Goal: Complete application form

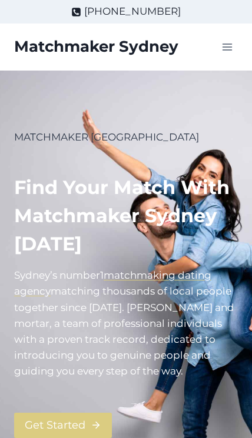
click at [226, 50] on icon "Open menu" at bounding box center [227, 47] width 10 height 7
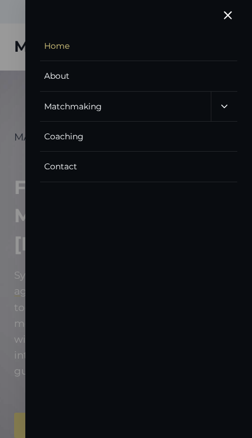
click at [148, 171] on link "Contact" at bounding box center [138, 167] width 196 height 30
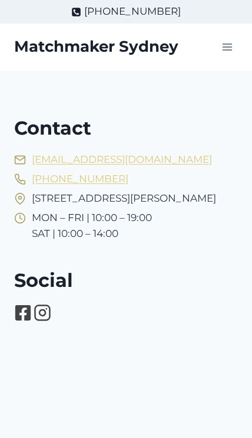
click at [229, 52] on icon "Toggle Menu" at bounding box center [227, 47] width 12 height 12
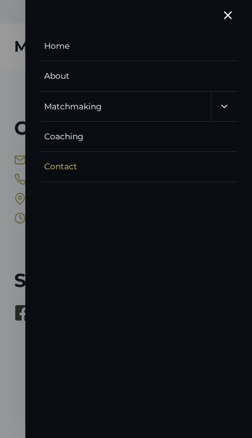
click at [100, 81] on link "About" at bounding box center [138, 76] width 196 height 30
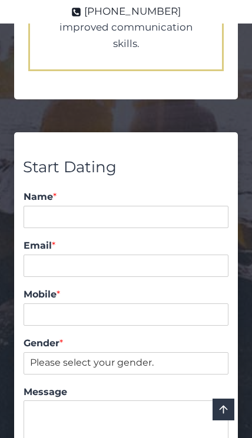
scroll to position [2317, 0]
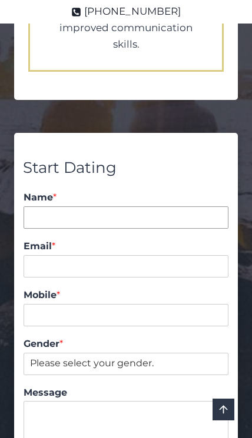
click at [153, 206] on input "Name *" at bounding box center [126, 217] width 205 height 22
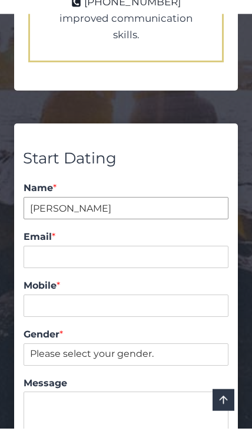
type input "Zoran"
click at [147, 255] on input "Email *" at bounding box center [126, 266] width 205 height 22
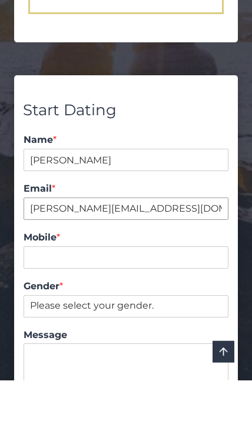
type input "zoran@digitalpod.com.au"
click at [172, 304] on input "Mobile *" at bounding box center [126, 315] width 205 height 22
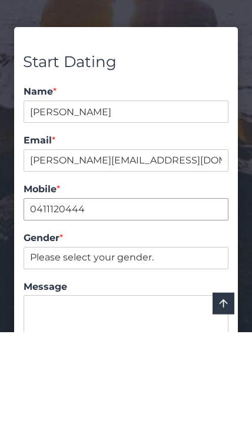
type input "0411120444"
click at [164, 353] on select "Please select your gender. Male Female" at bounding box center [126, 364] width 205 height 22
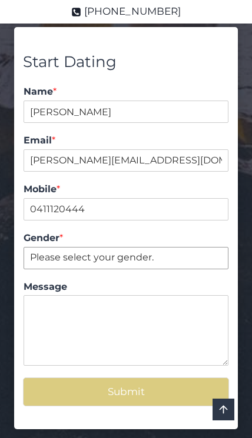
select select "[DEMOGRAPHIC_DATA]"
click at [168, 295] on textarea "Message" at bounding box center [126, 330] width 205 height 71
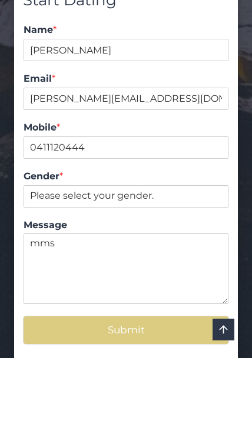
scroll to position [2404, 0]
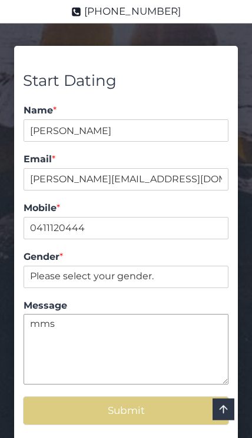
type textarea "mms"
click at [177, 396] on button "Submit" at bounding box center [126, 410] width 206 height 29
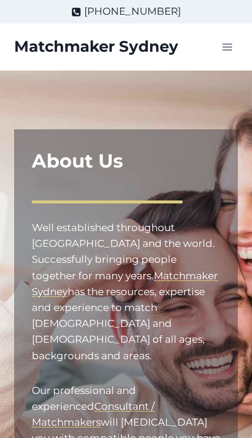
click at [225, 52] on icon "Toggle Menu" at bounding box center [227, 47] width 12 height 12
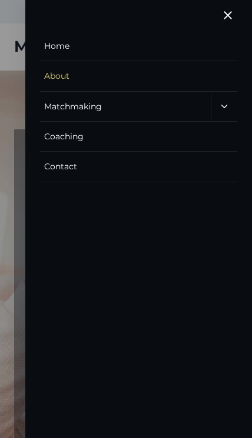
click at [82, 44] on link "Home" at bounding box center [138, 46] width 196 height 30
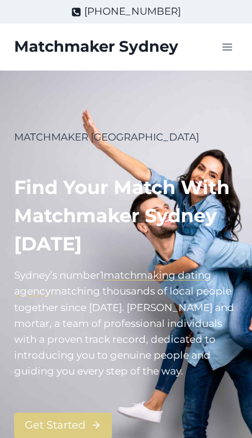
click at [222, 50] on icon "Toggle Menu" at bounding box center [227, 47] width 12 height 12
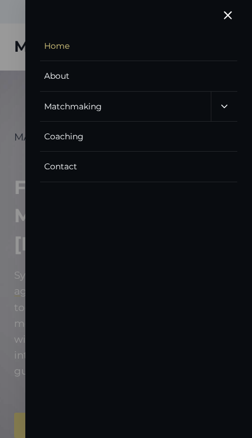
click at [78, 169] on link "Contact" at bounding box center [138, 167] width 196 height 30
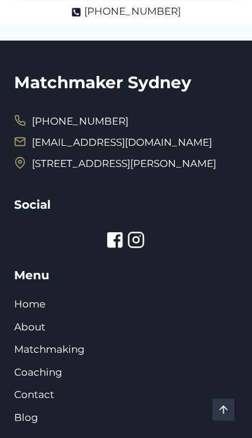
scroll to position [1044, 0]
click at [39, 301] on link "Home" at bounding box center [29, 304] width 31 height 12
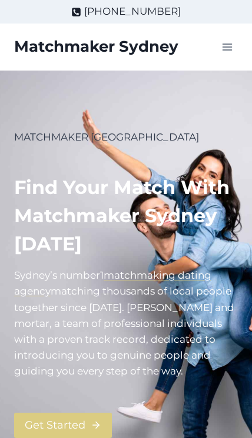
click at [223, 50] on icon "Open menu" at bounding box center [227, 47] width 10 height 7
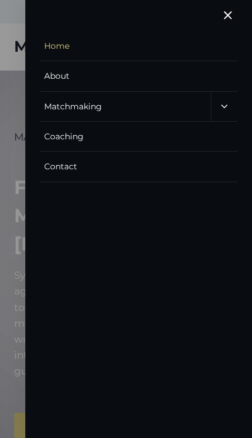
click at [103, 111] on link "Matchmaking" at bounding box center [125, 106] width 171 height 29
